Goal: Task Accomplishment & Management: Complete application form

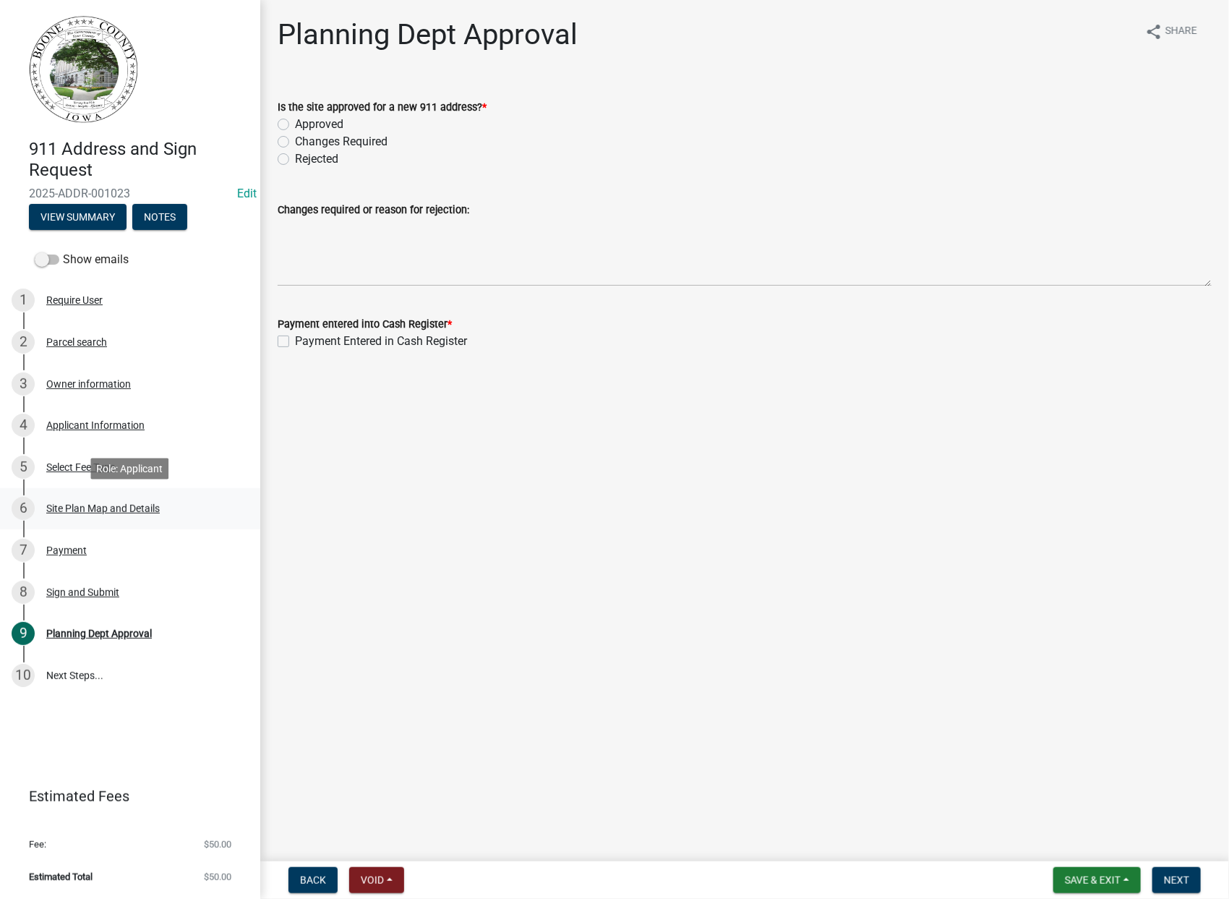
click at [141, 509] on div "Site Plan Map and Details" at bounding box center [103, 508] width 114 height 10
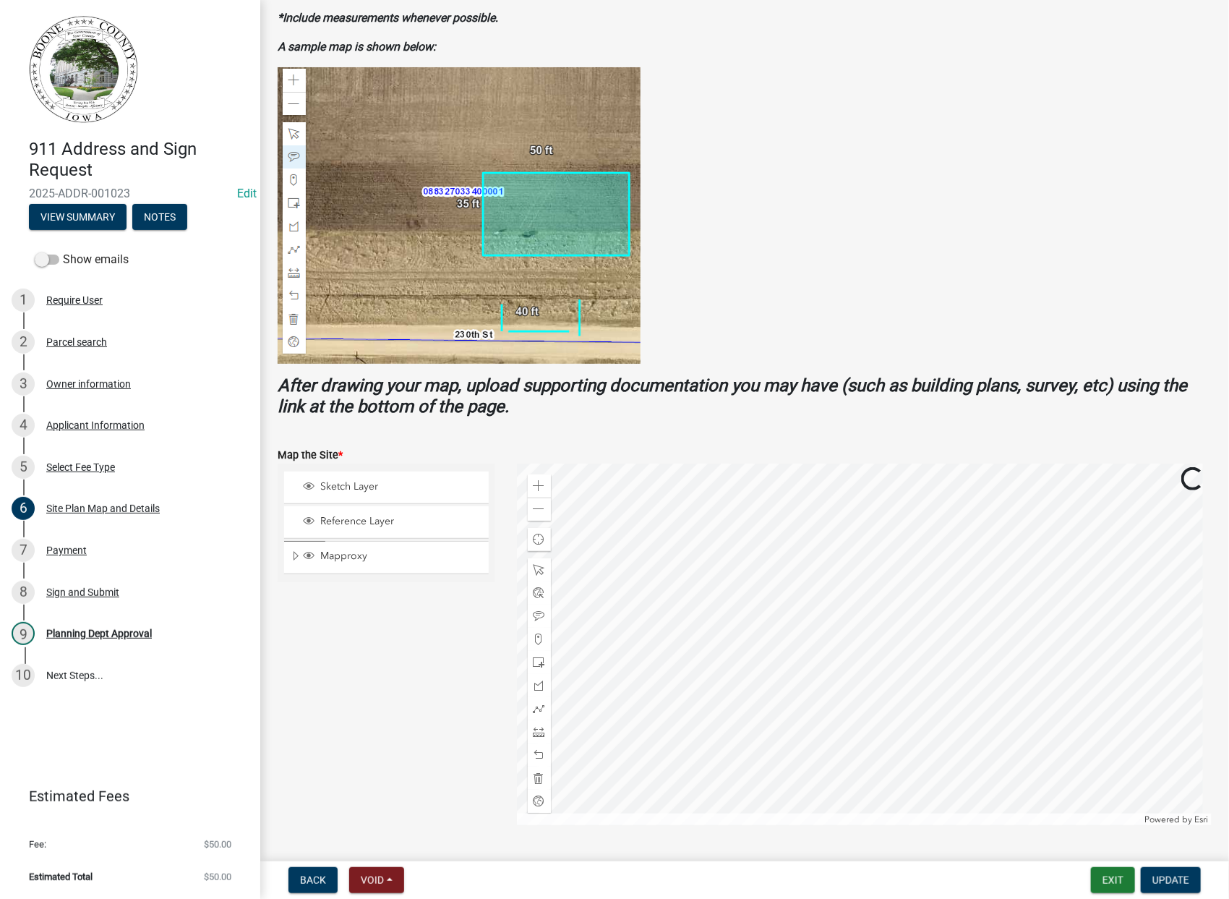
scroll to position [241, 0]
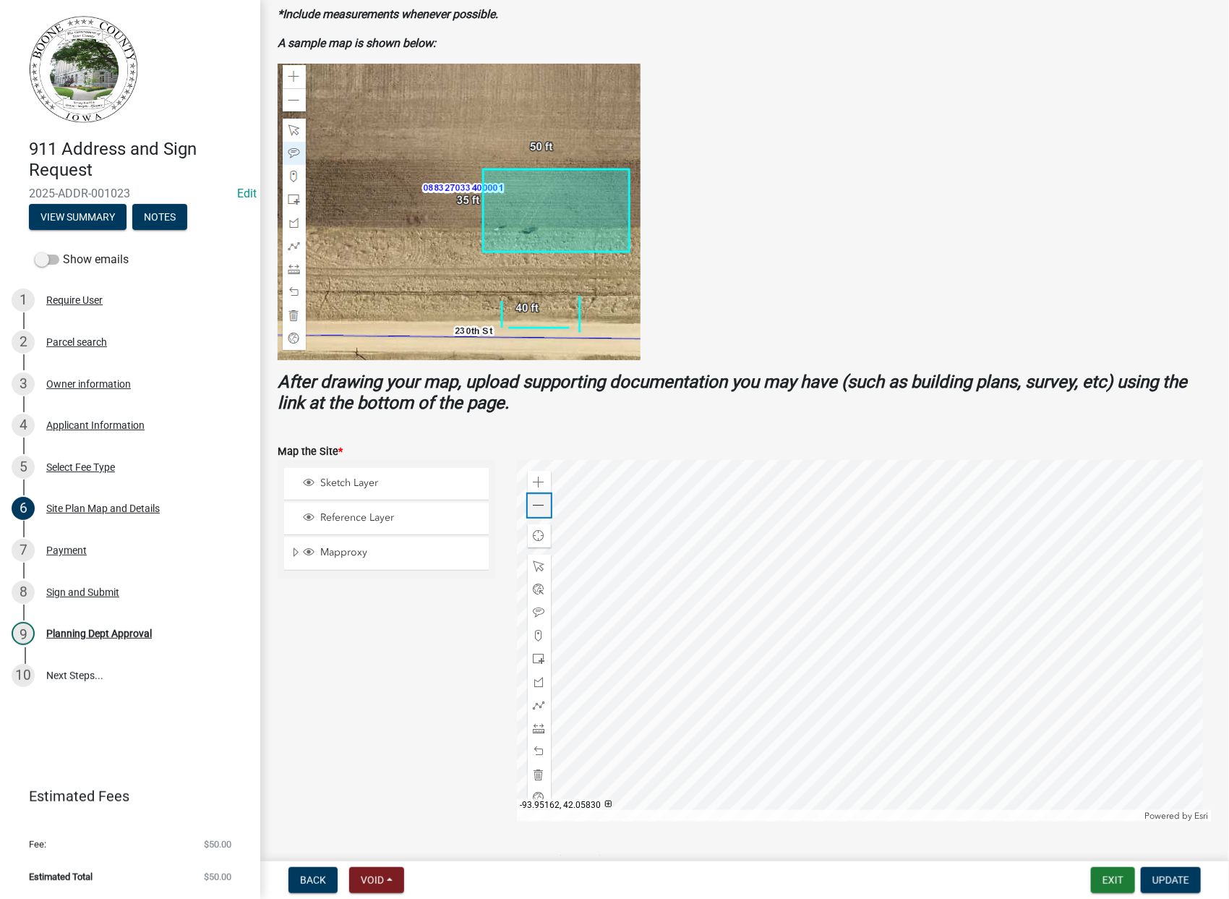
click at [538, 510] on span at bounding box center [540, 506] width 12 height 12
click at [539, 510] on span at bounding box center [540, 506] width 12 height 12
click at [529, 483] on div "Zoom in" at bounding box center [539, 482] width 23 height 23
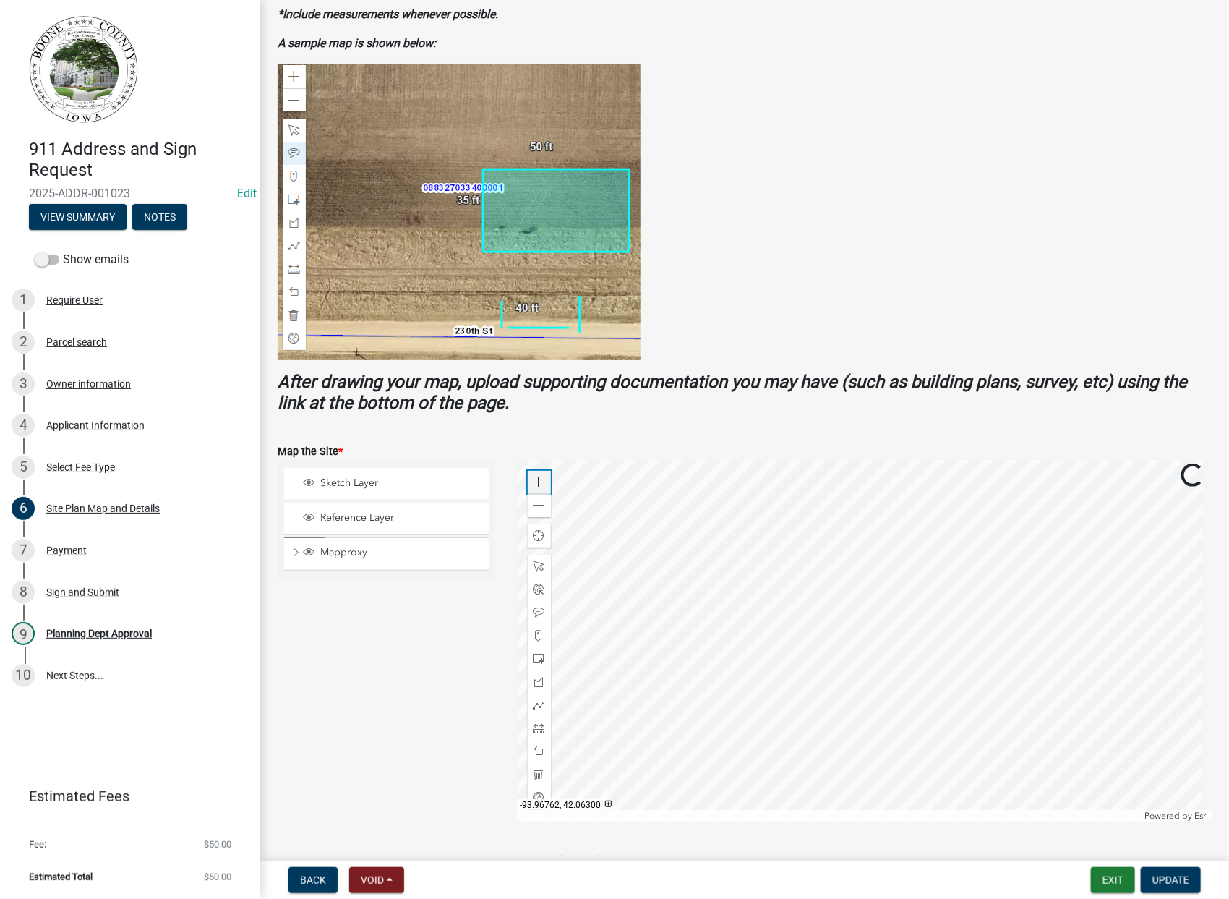
click at [530, 483] on div "Zoom in" at bounding box center [539, 482] width 23 height 23
click at [79, 343] on div "Parcel search" at bounding box center [76, 342] width 61 height 10
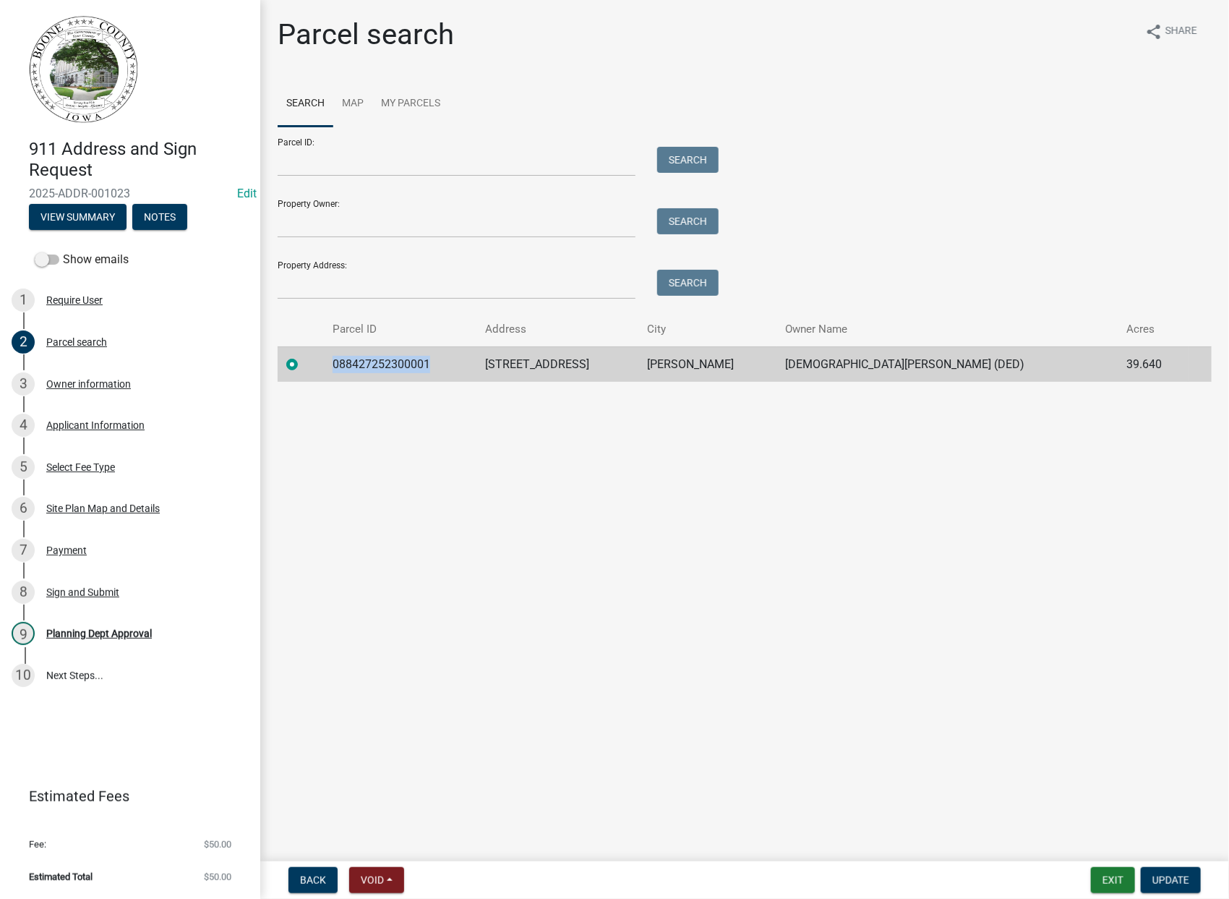
drag, startPoint x: 446, startPoint y: 362, endPoint x: 345, endPoint y: 364, distance: 101.2
click at [345, 364] on td "088427252300001" at bounding box center [400, 363] width 153 height 35
drag, startPoint x: 345, startPoint y: 364, endPoint x: 390, endPoint y: 365, distance: 44.9
copy td "088427252300001"
click at [90, 507] on div "Site Plan Map and Details" at bounding box center [103, 508] width 114 height 10
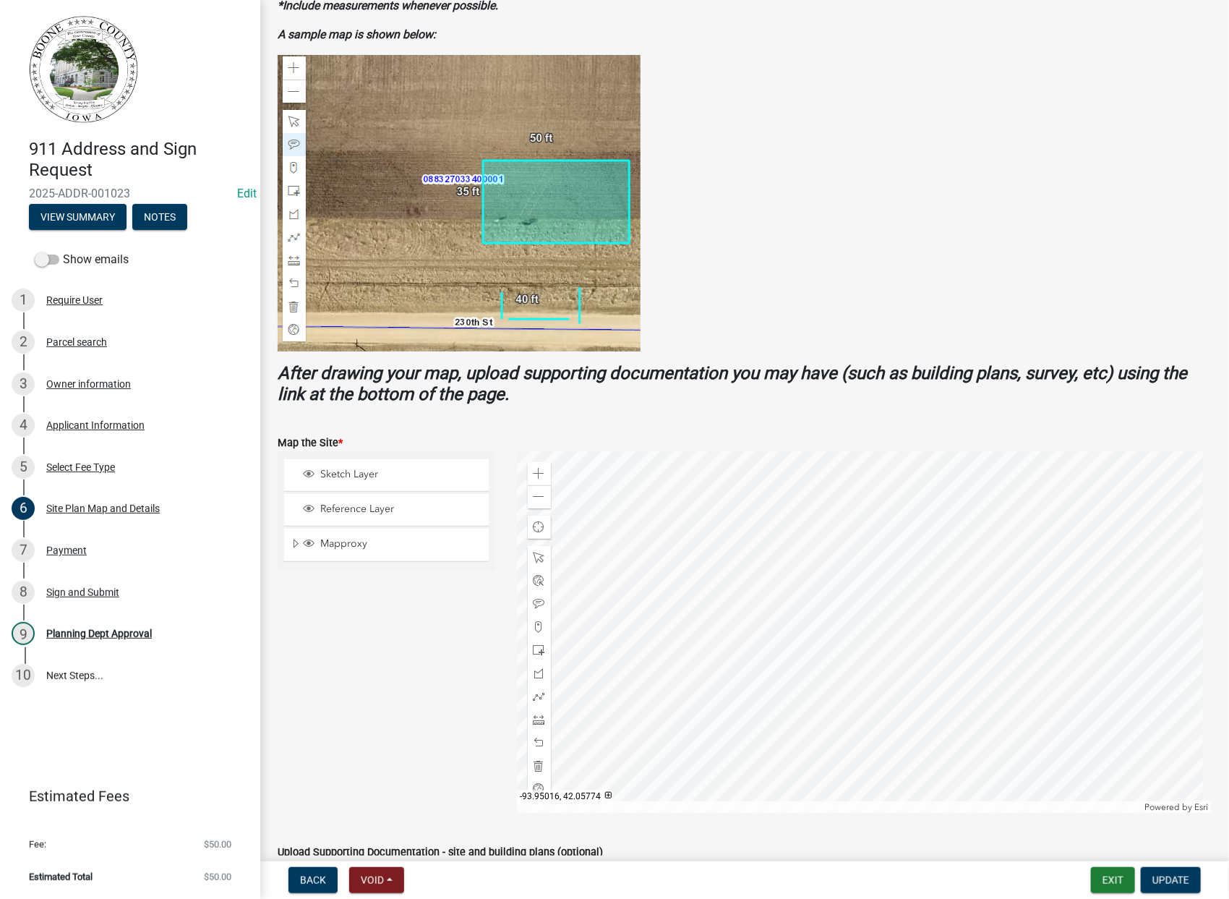
scroll to position [382, 0]
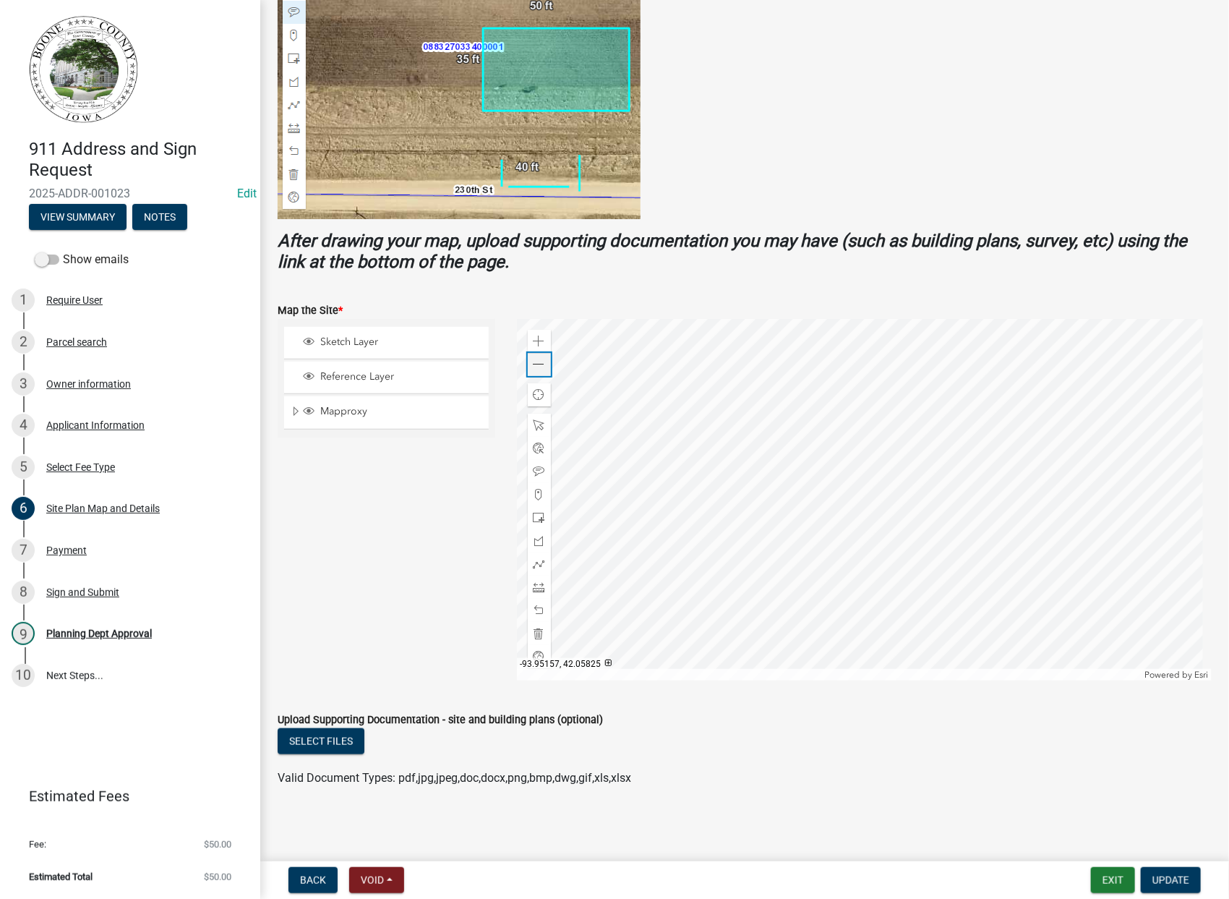
click at [534, 359] on span at bounding box center [540, 365] width 12 height 12
click at [69, 548] on div "Payment" at bounding box center [66, 550] width 40 height 10
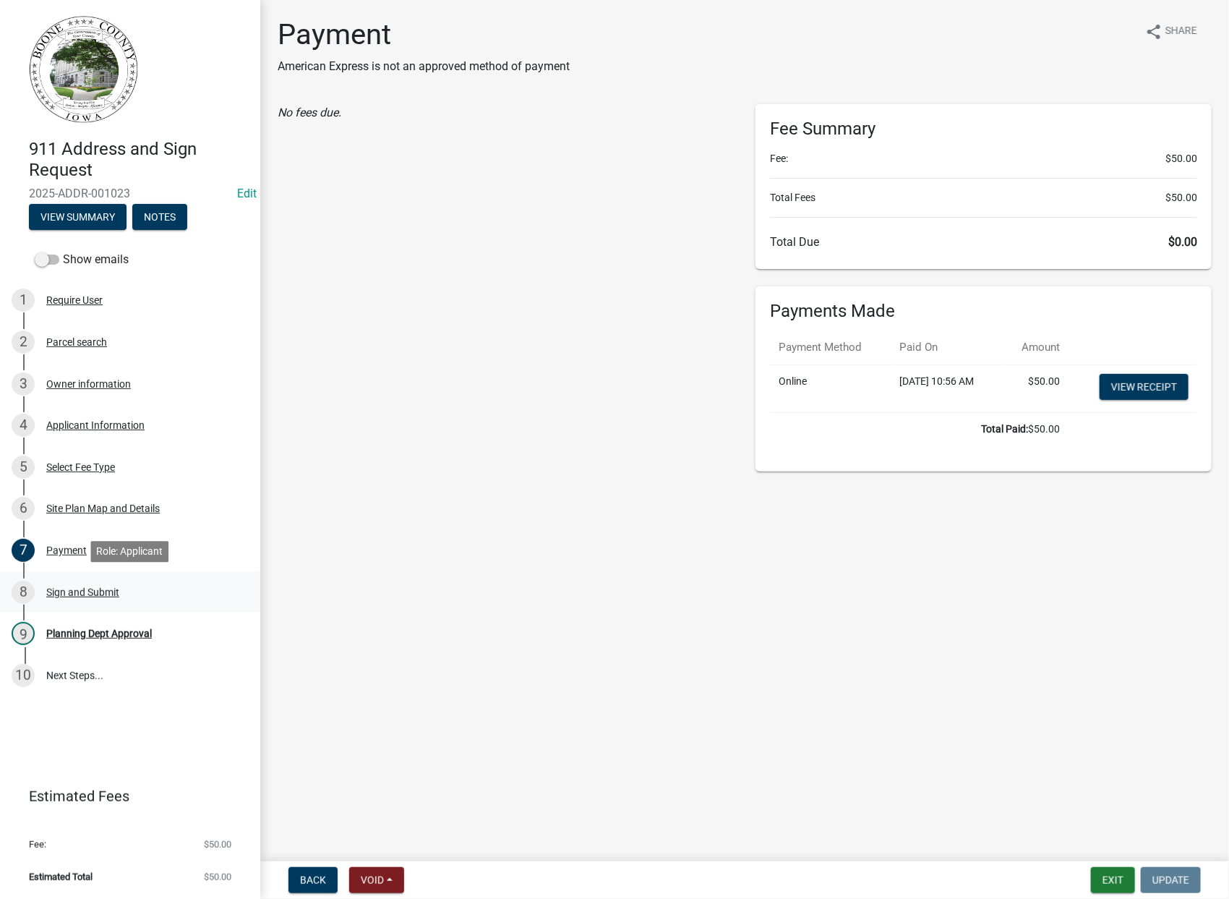
click at [98, 593] on div "Sign and Submit" at bounding box center [82, 592] width 73 height 10
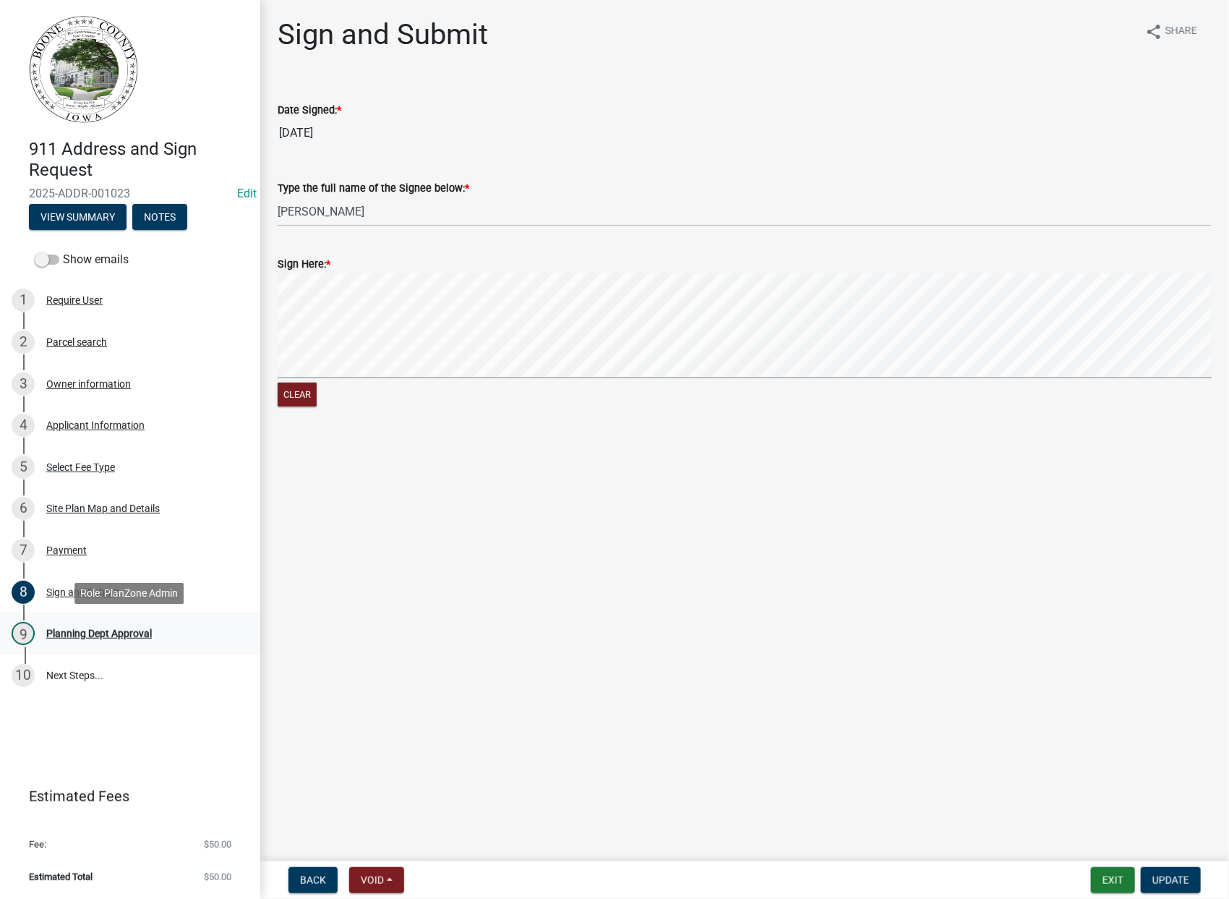
click at [121, 636] on div "Planning Dept Approval" at bounding box center [99, 633] width 106 height 10
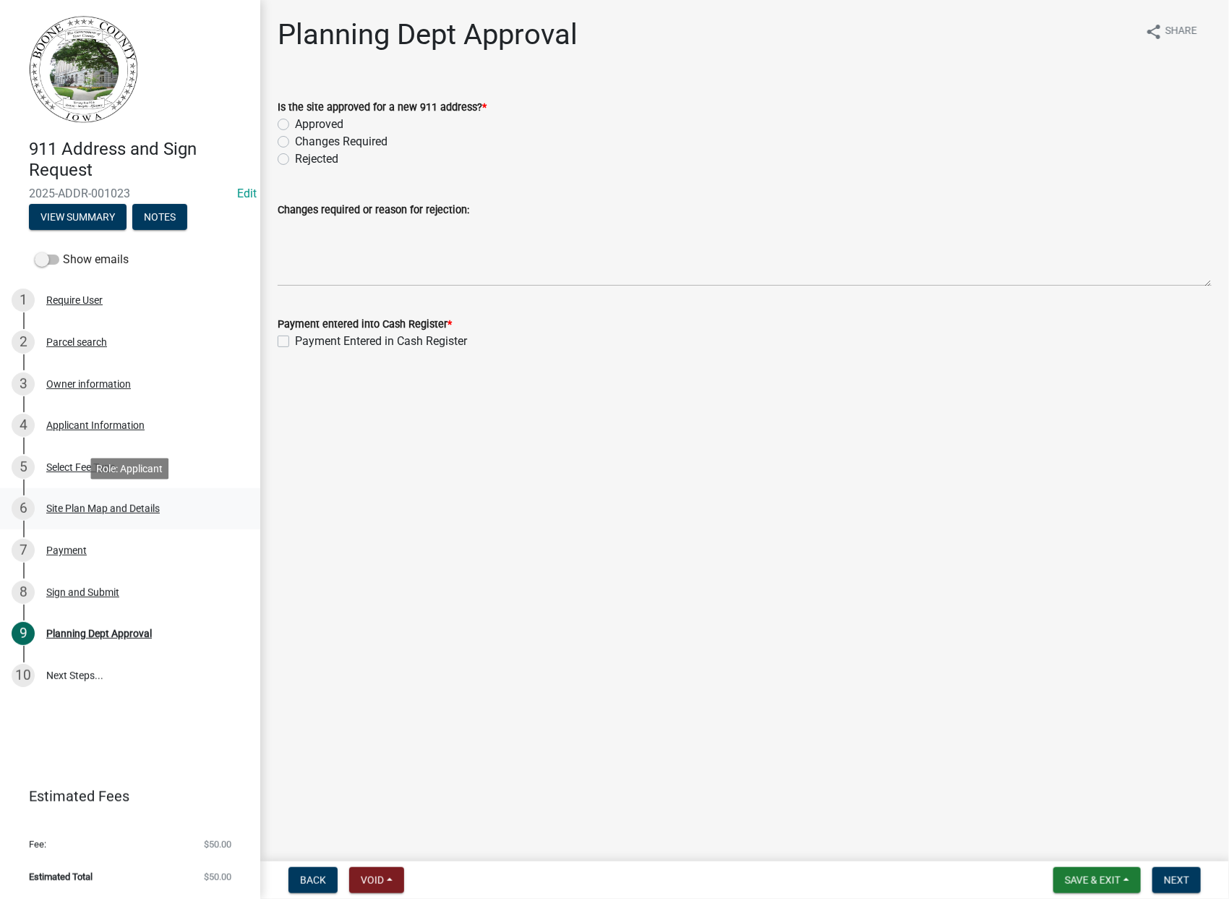
click at [90, 510] on div "Site Plan Map and Details" at bounding box center [103, 508] width 114 height 10
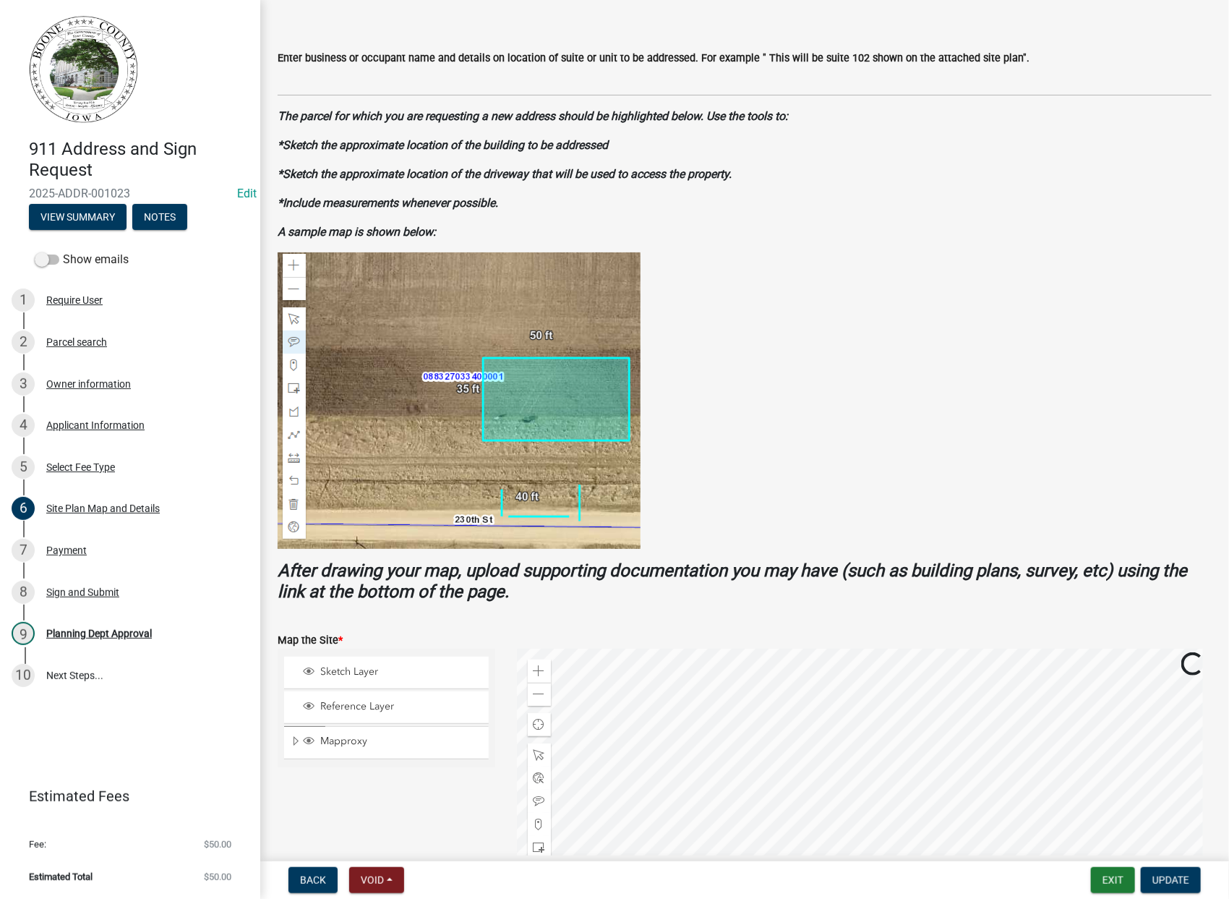
scroll to position [80, 0]
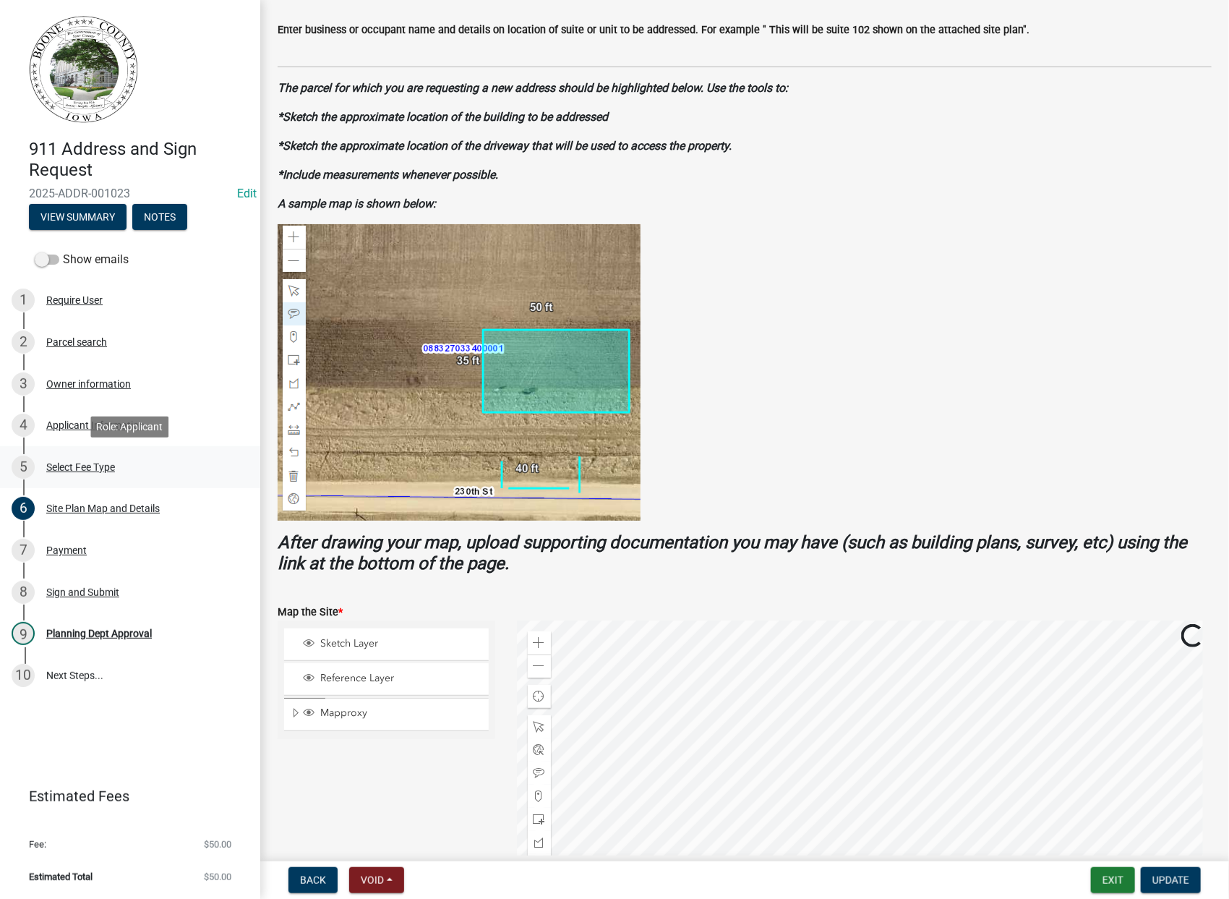
click at [81, 472] on div "Select Fee Type" at bounding box center [80, 467] width 69 height 10
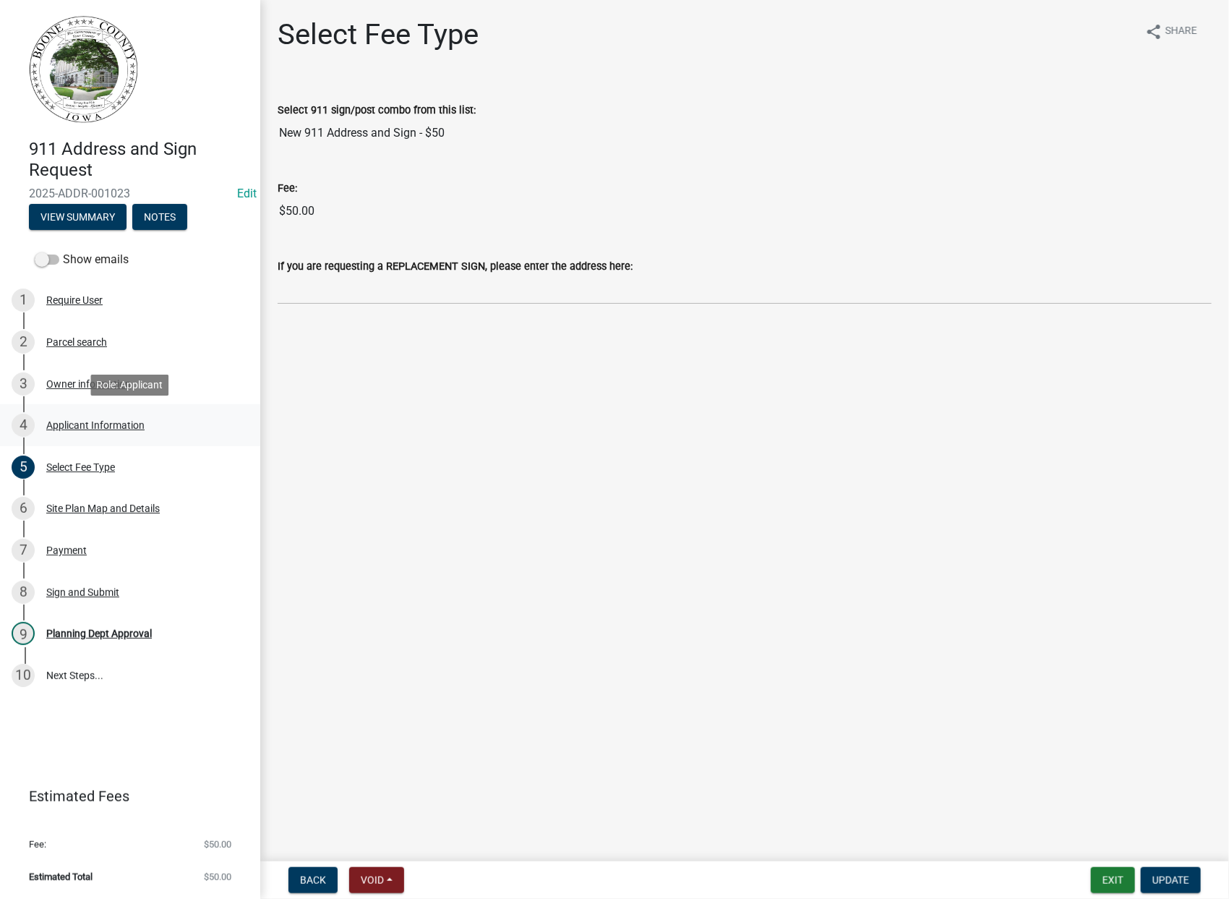
click at [80, 420] on div "Applicant Information" at bounding box center [95, 425] width 98 height 10
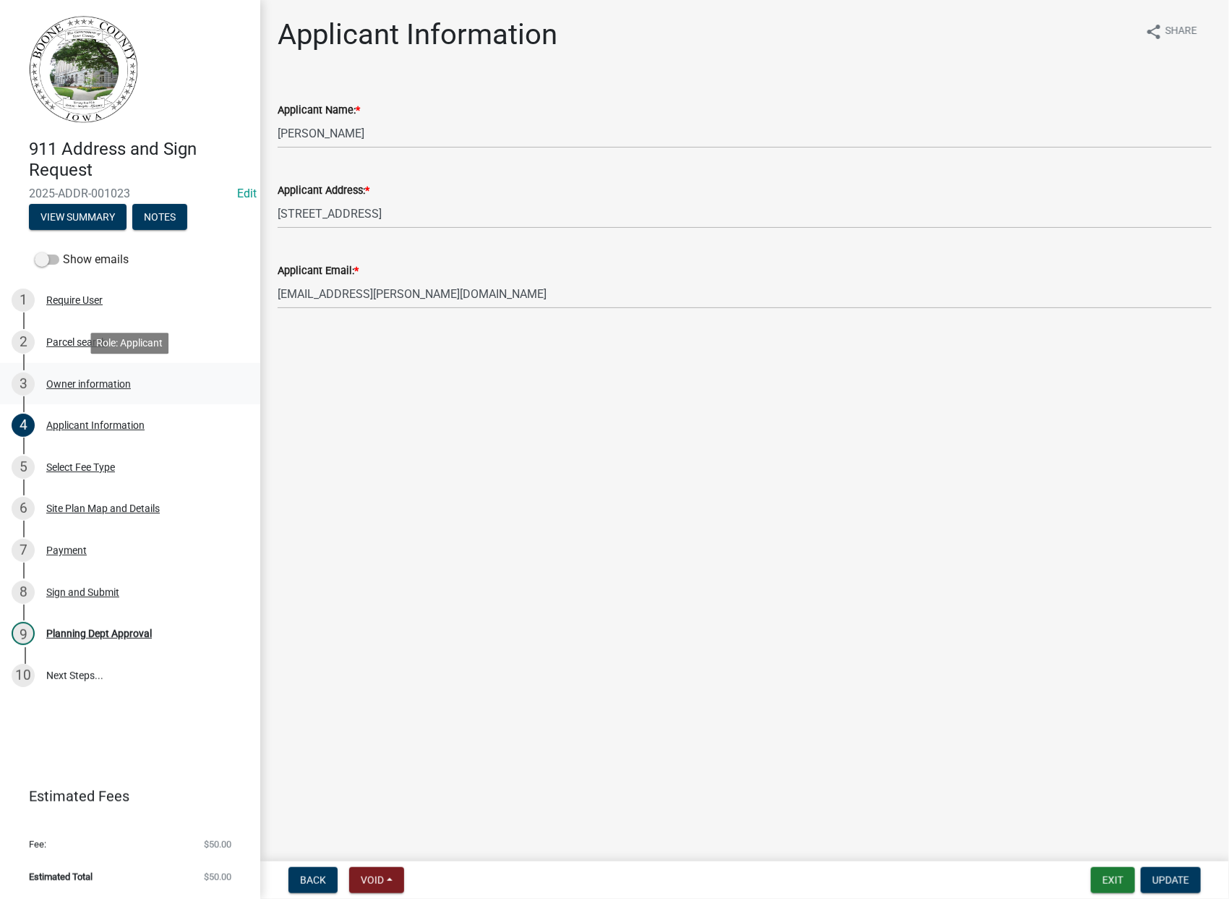
click at [96, 387] on div "Owner information" at bounding box center [88, 384] width 85 height 10
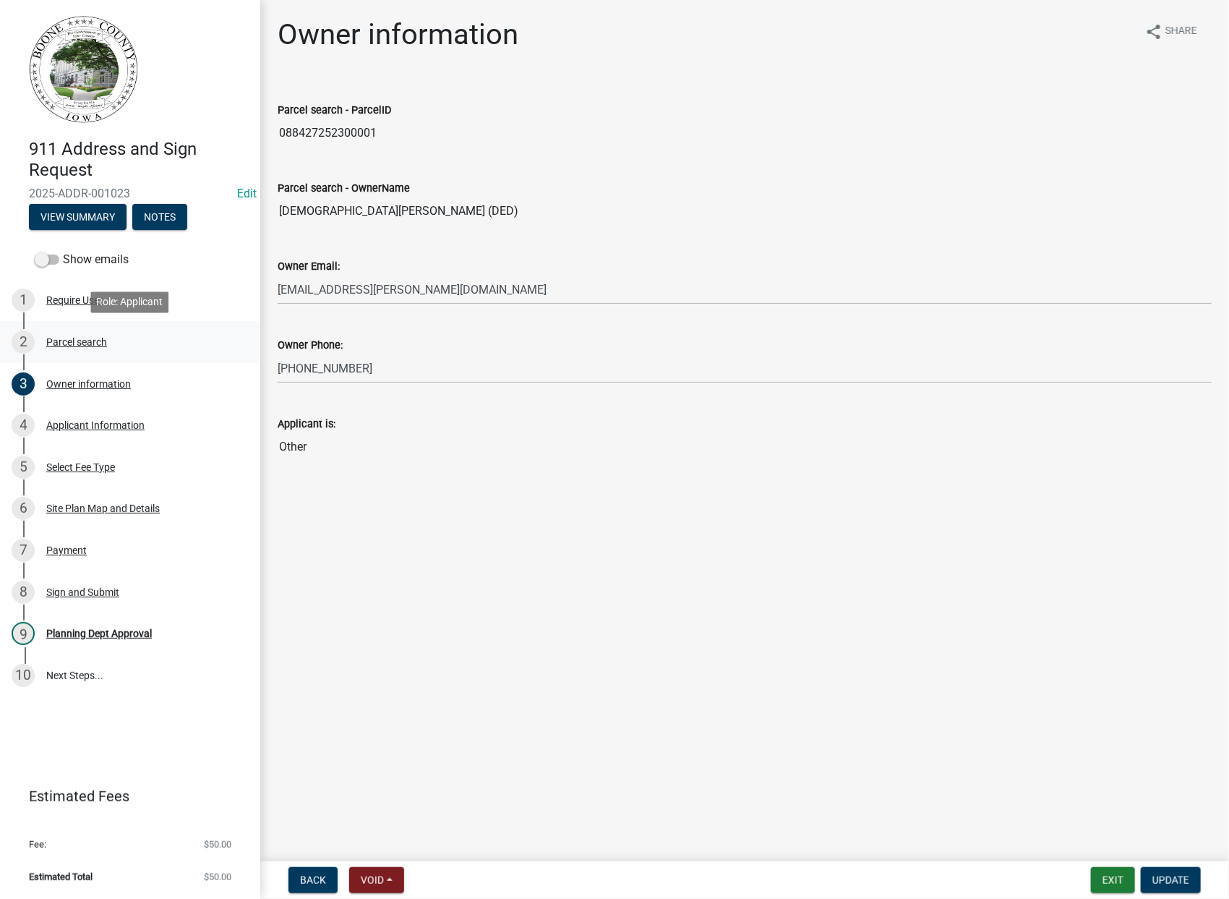
click at [67, 343] on div "Parcel search" at bounding box center [76, 342] width 61 height 10
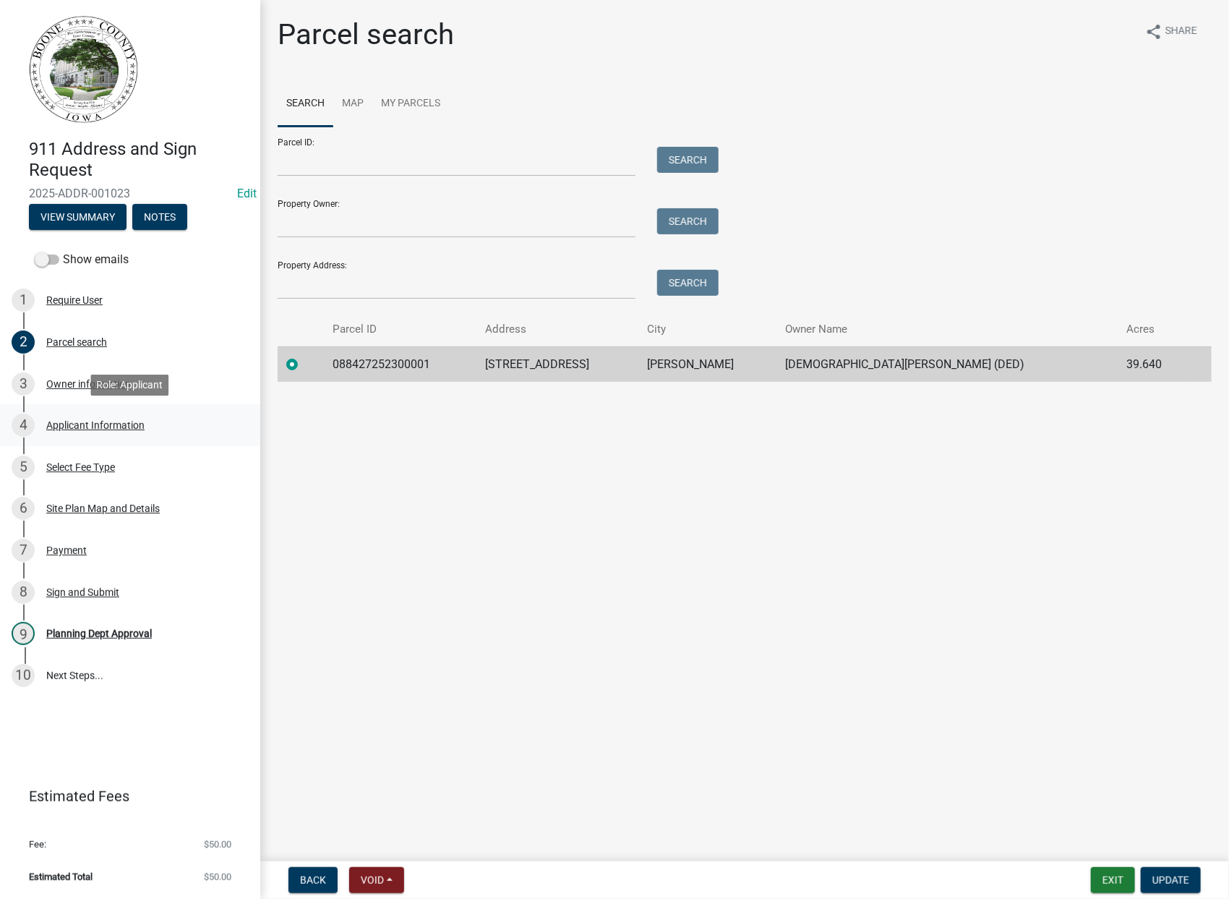
click at [95, 424] on div "Applicant Information" at bounding box center [95, 425] width 98 height 10
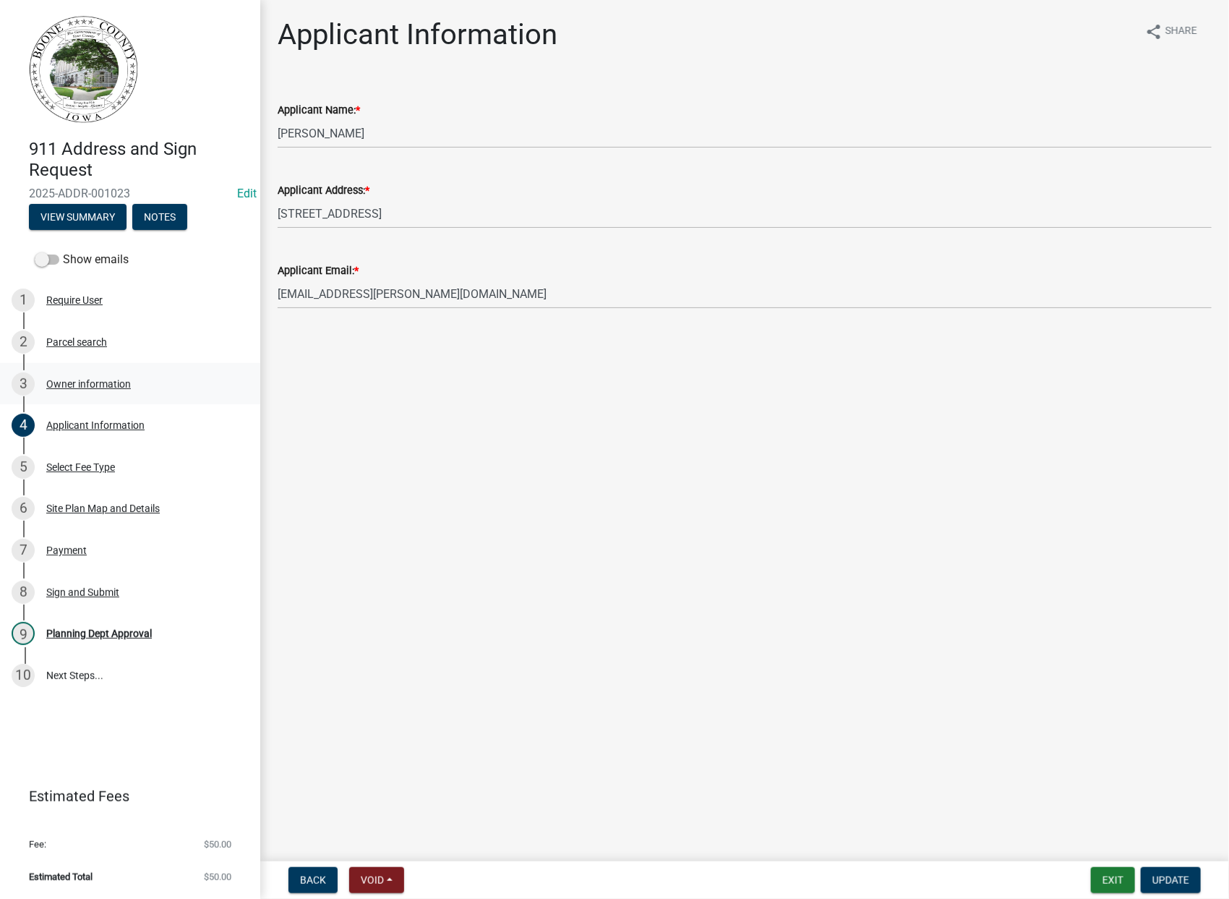
click at [90, 383] on div "Owner information" at bounding box center [88, 384] width 85 height 10
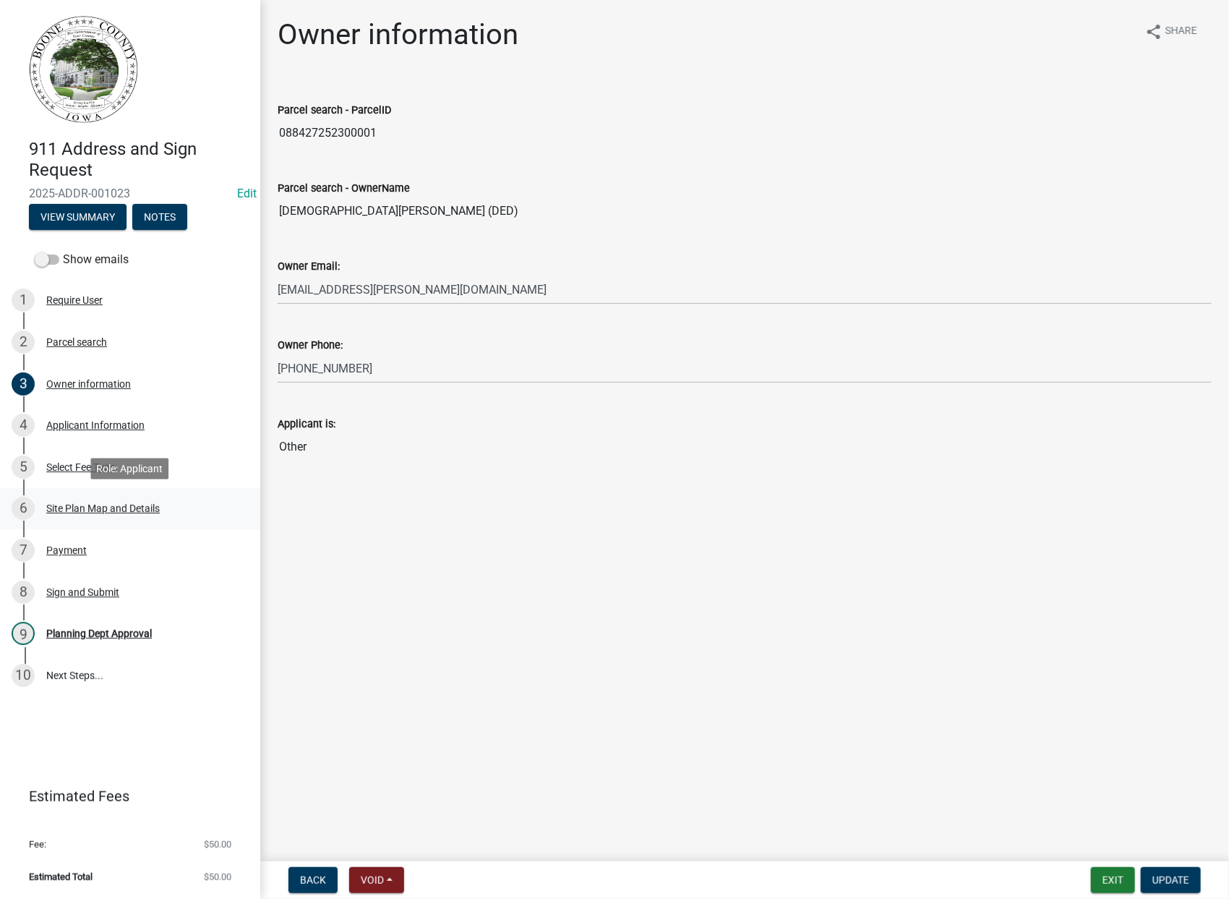
click at [124, 513] on div "6 Site Plan Map and Details" at bounding box center [125, 508] width 226 height 23
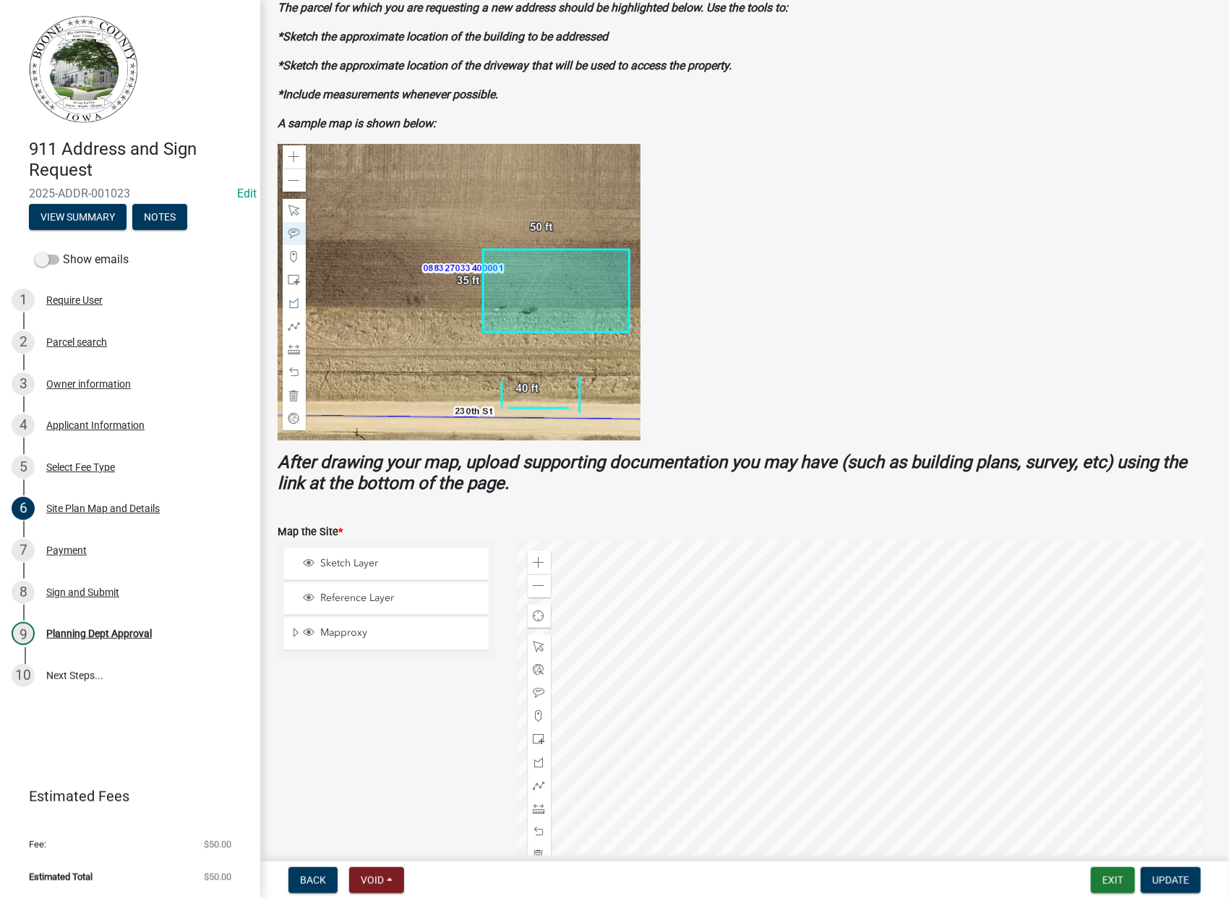
scroll to position [382, 0]
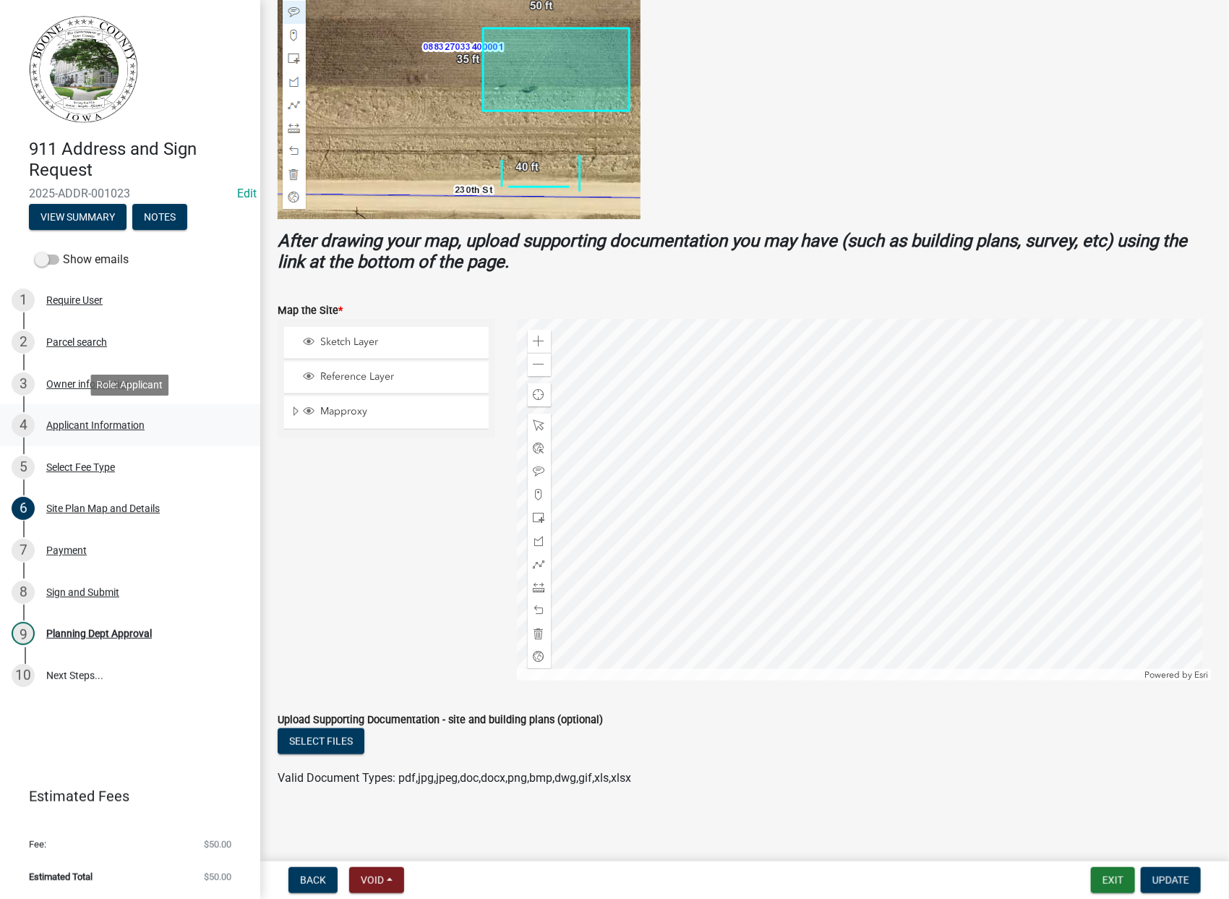
click at [121, 422] on div "Applicant Information" at bounding box center [95, 425] width 98 height 10
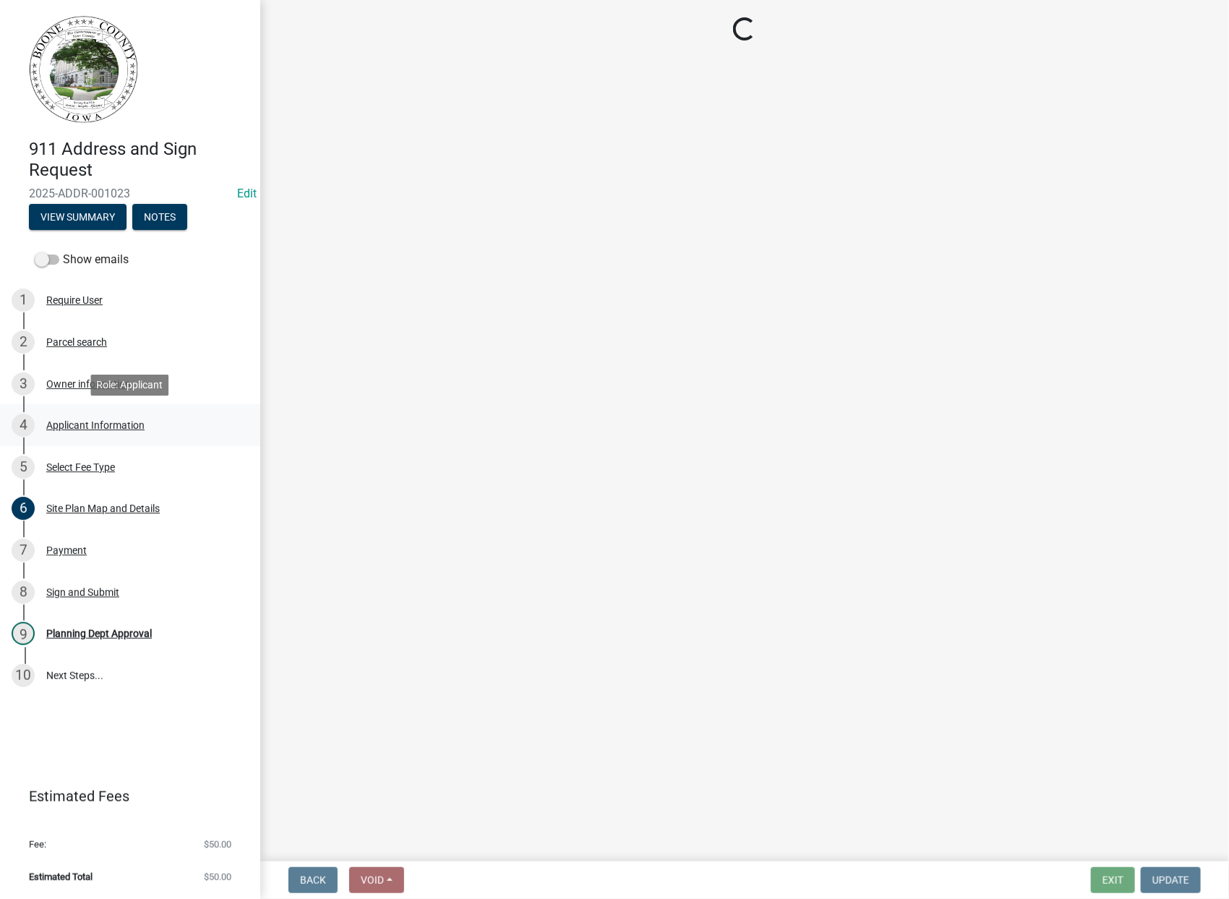
scroll to position [0, 0]
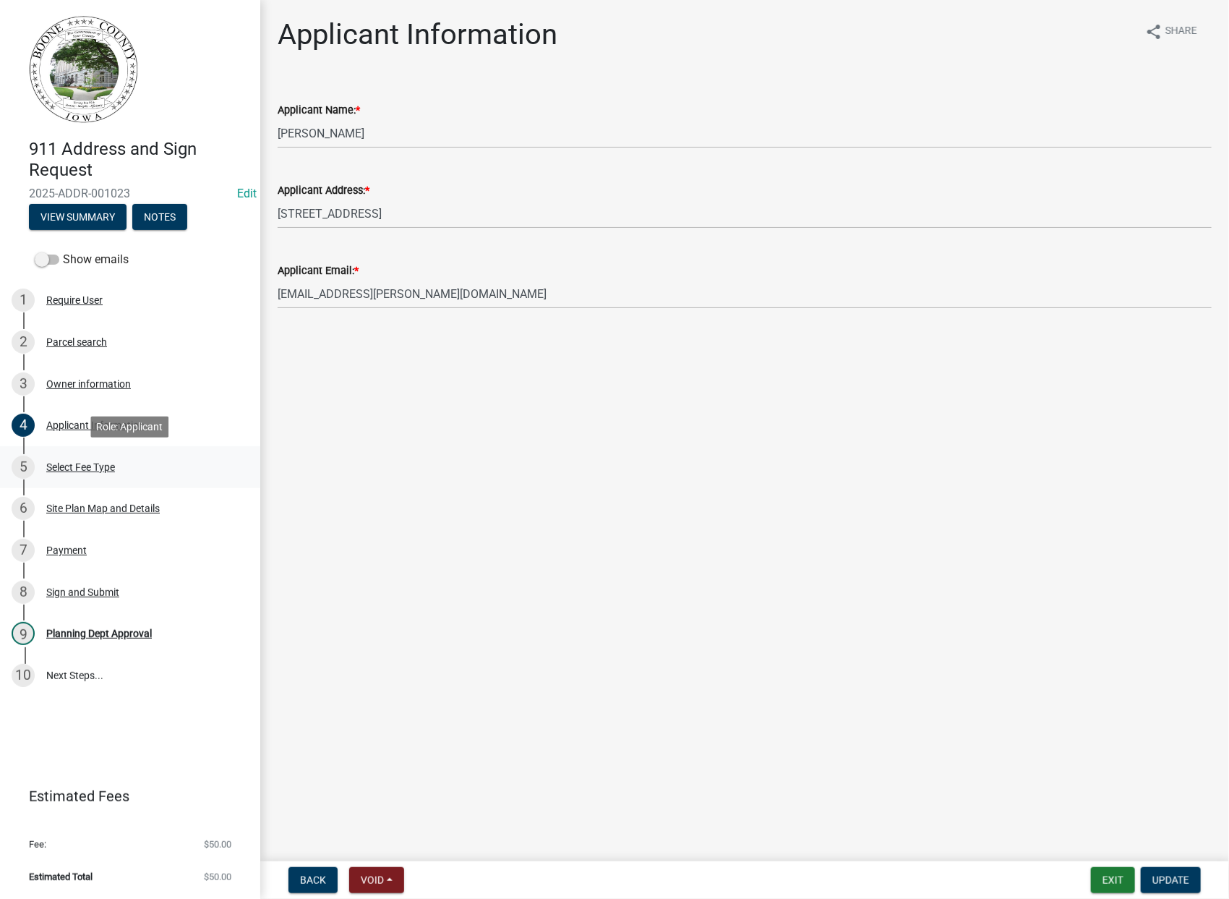
click at [87, 462] on div "Select Fee Type" at bounding box center [80, 467] width 69 height 10
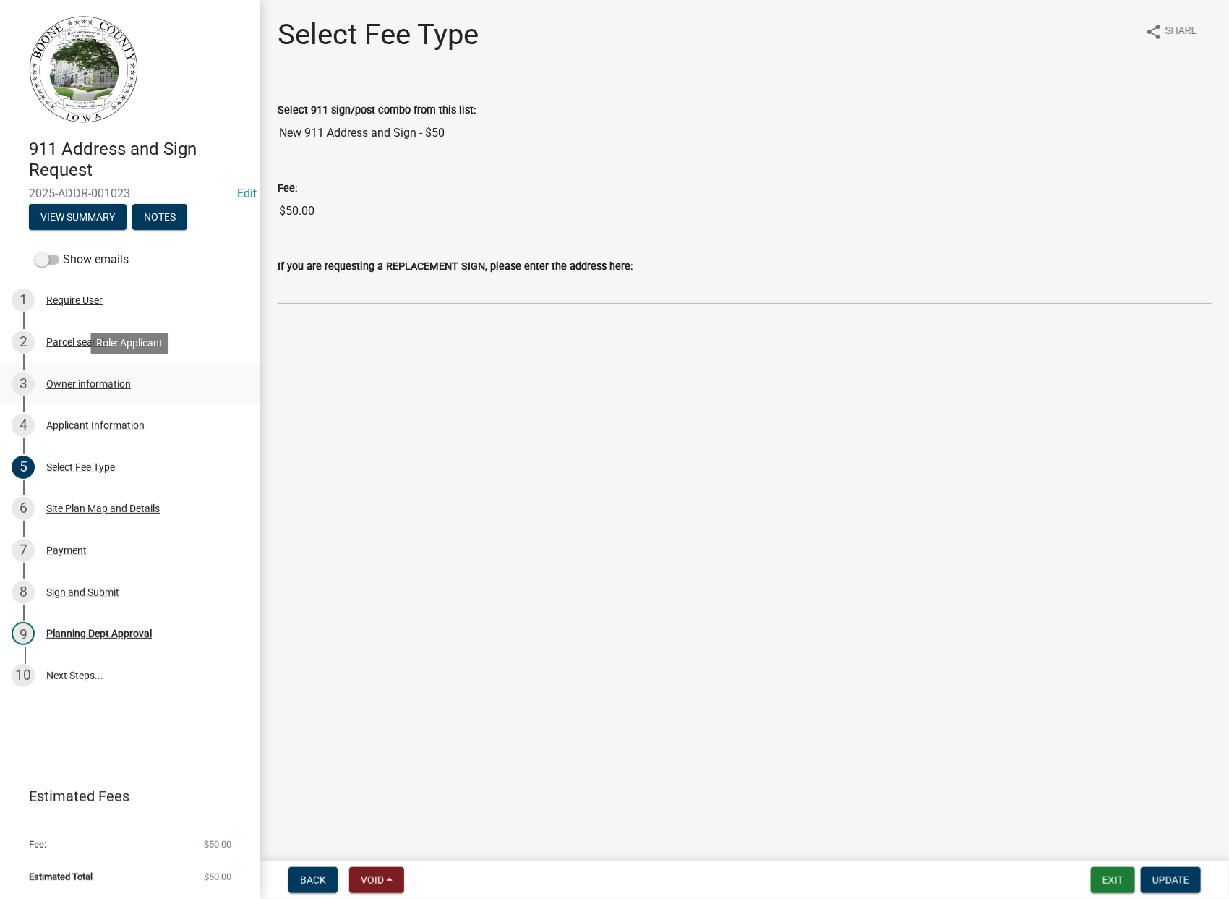
click at [88, 384] on div "Owner information" at bounding box center [88, 384] width 85 height 10
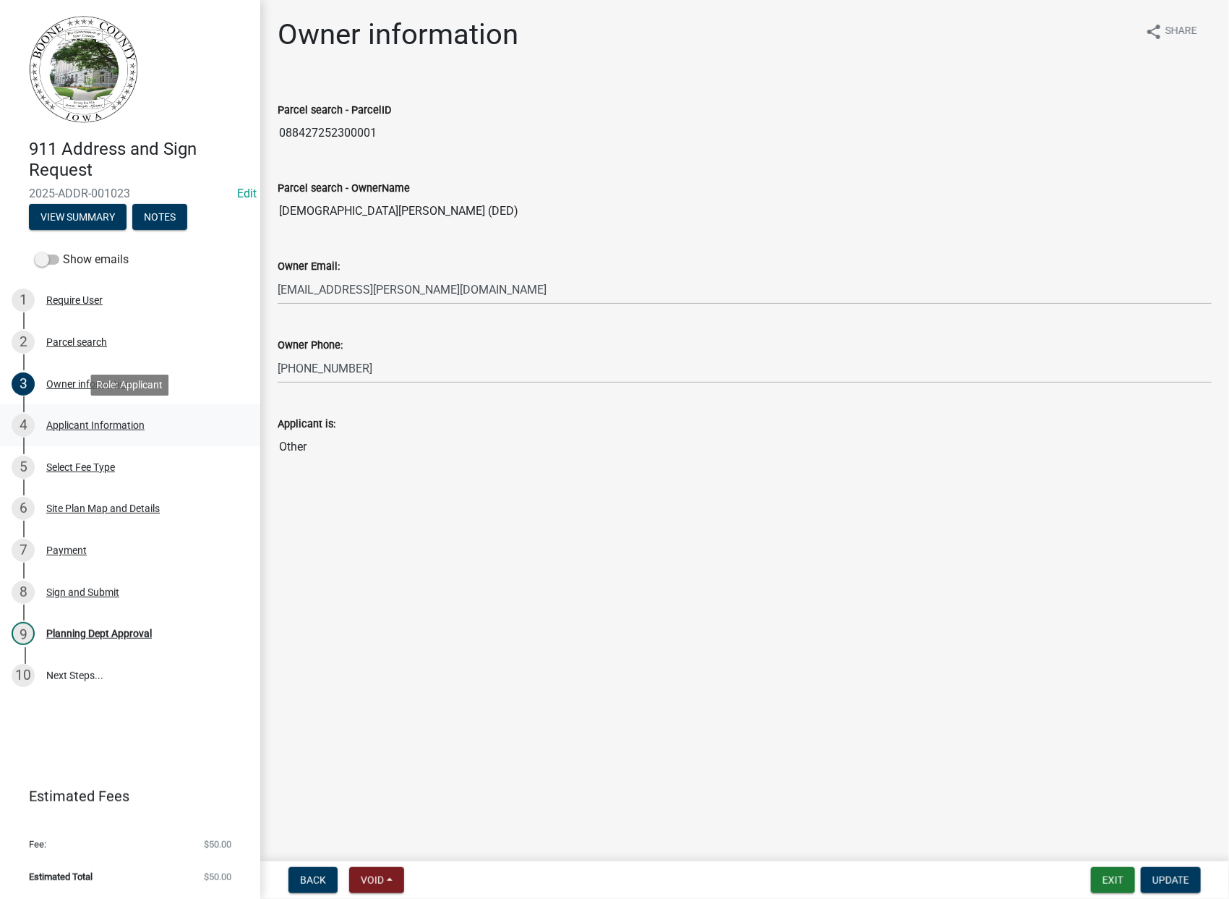
click at [104, 427] on div "Applicant Information" at bounding box center [95, 425] width 98 height 10
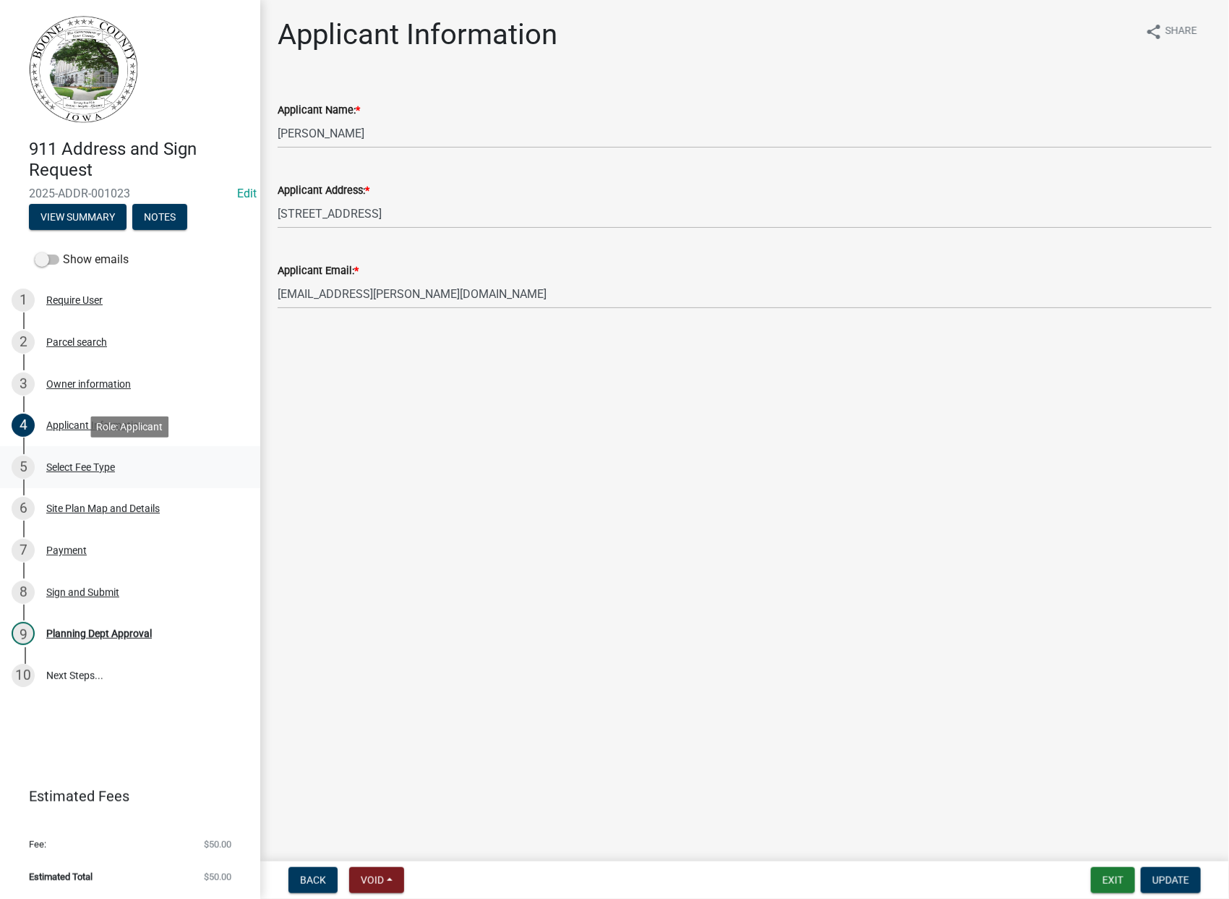
click at [90, 463] on div "Select Fee Type" at bounding box center [80, 467] width 69 height 10
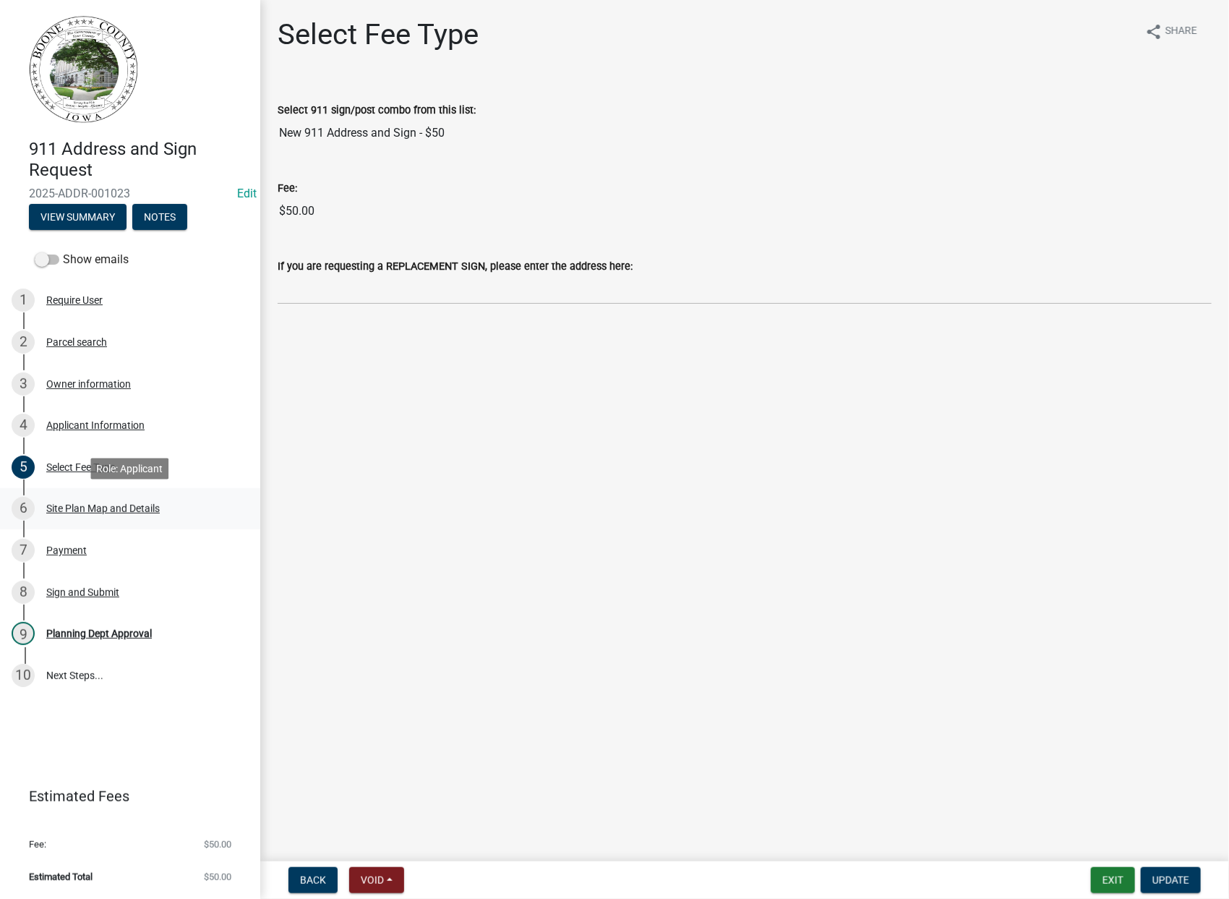
click at [98, 505] on div "Site Plan Map and Details" at bounding box center [103, 508] width 114 height 10
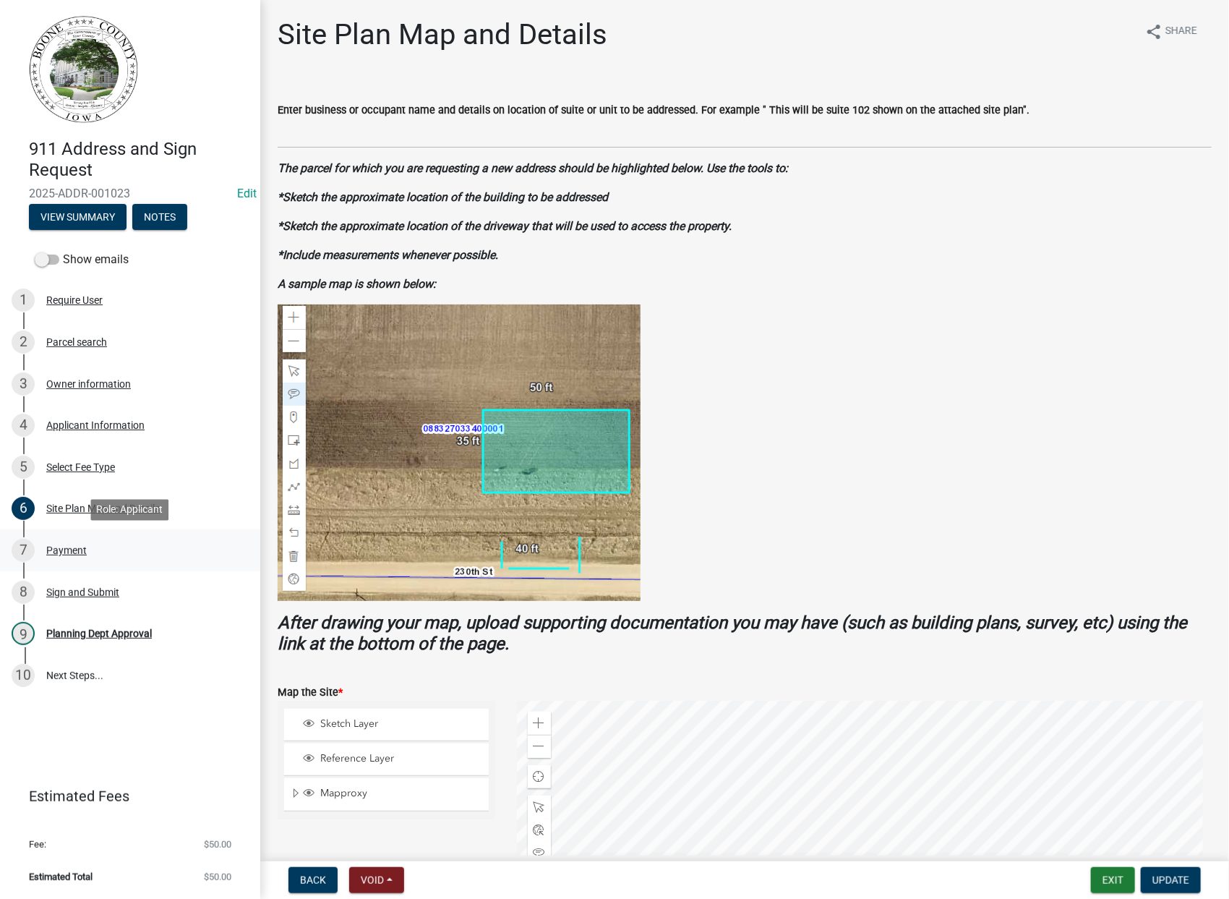
click at [69, 550] on div "Payment" at bounding box center [66, 550] width 40 height 10
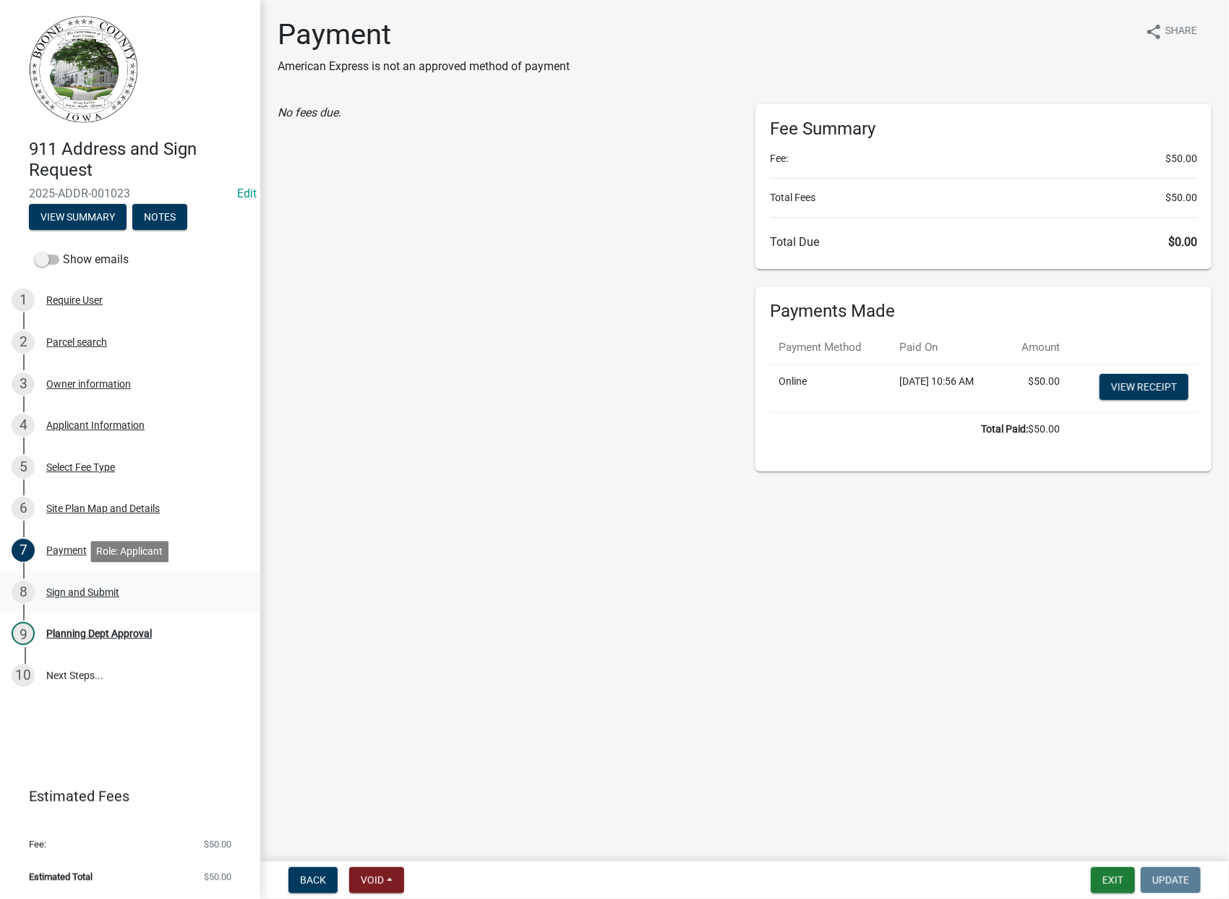
click at [102, 592] on div "Sign and Submit" at bounding box center [82, 592] width 73 height 10
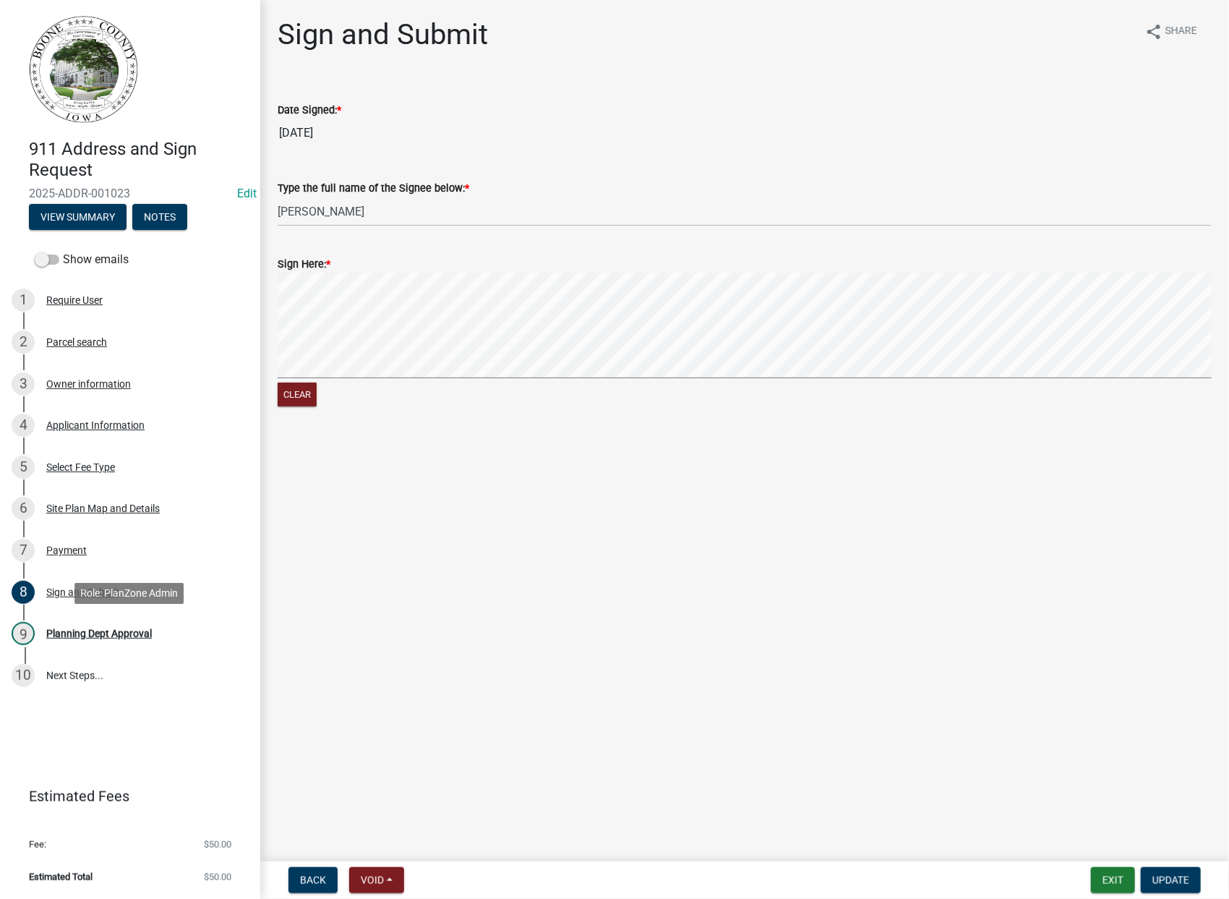
drag, startPoint x: 93, startPoint y: 627, endPoint x: 132, endPoint y: 591, distance: 52.7
click at [93, 626] on div "9 Planning Dept Approval" at bounding box center [125, 633] width 226 height 23
